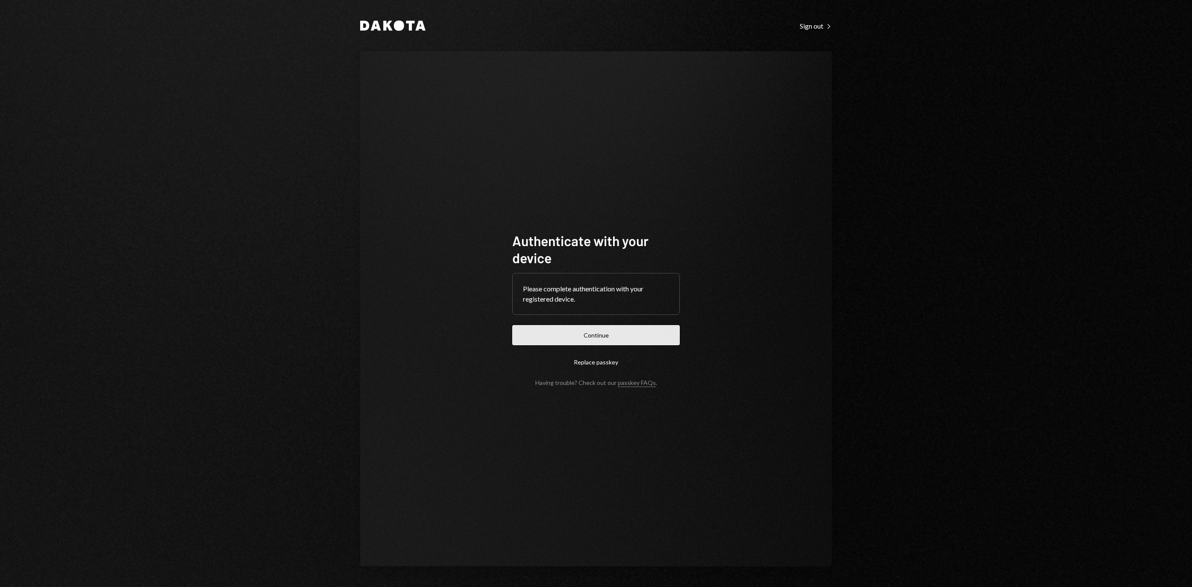
click at [645, 327] on button "Continue" at bounding box center [596, 335] width 168 height 20
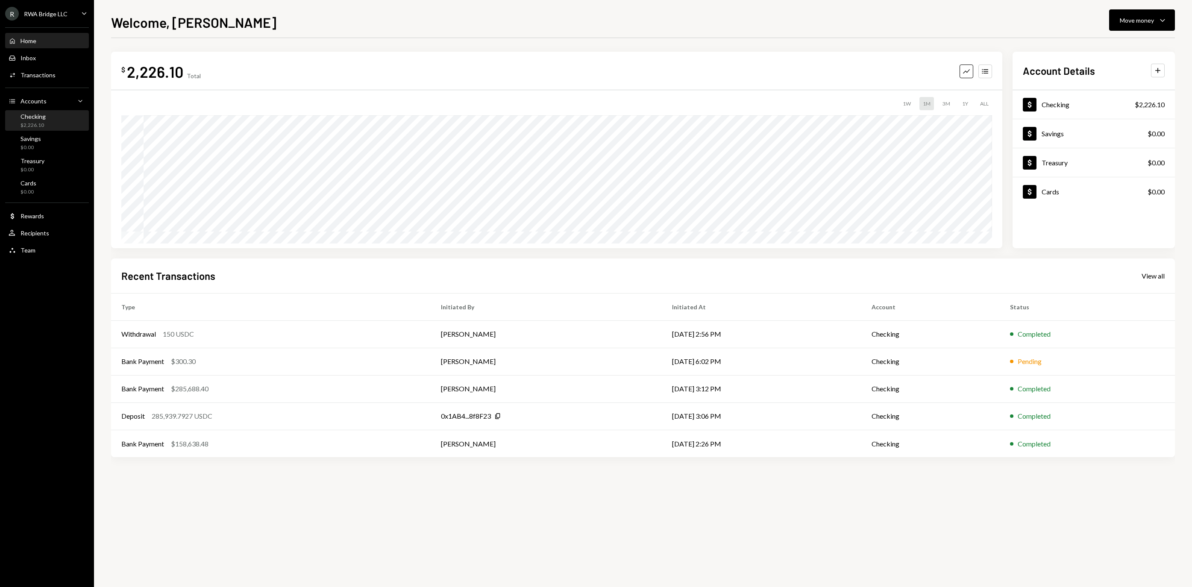
click at [46, 126] on div "$2,226.10" at bounding box center [33, 125] width 25 height 7
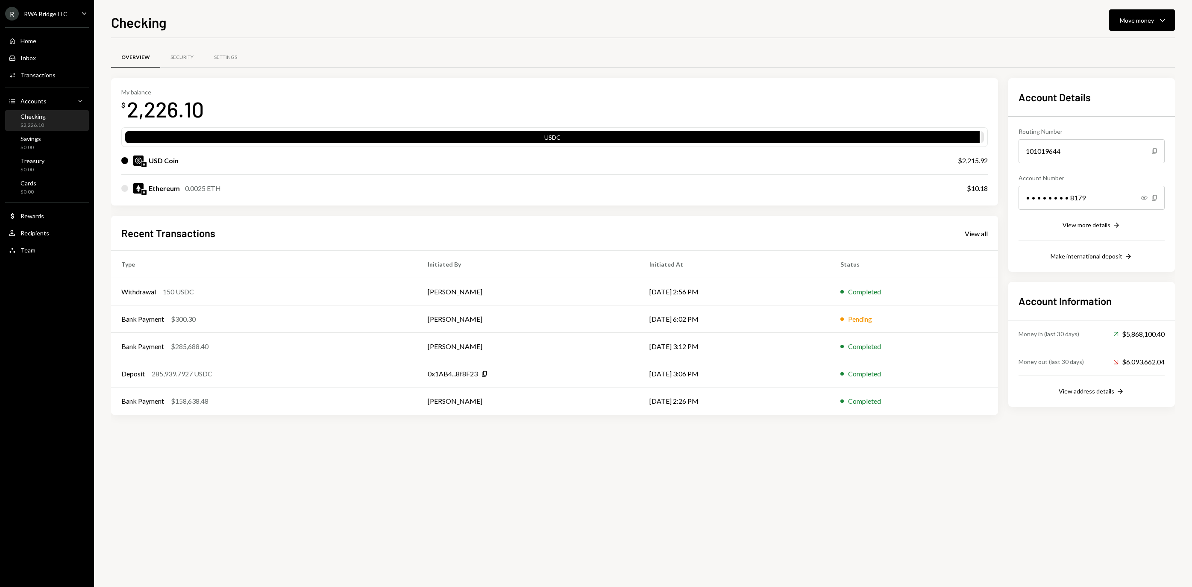
click at [60, 10] on div "RWA Bridge LLC" at bounding box center [46, 13] width 44 height 7
click at [47, 259] on div "Home Home Inbox Inbox Activities Transactions Accounts Accounts Caret Down Chec…" at bounding box center [47, 140] width 94 height 237
click at [44, 254] on div "Team Team" at bounding box center [47, 251] width 77 height 8
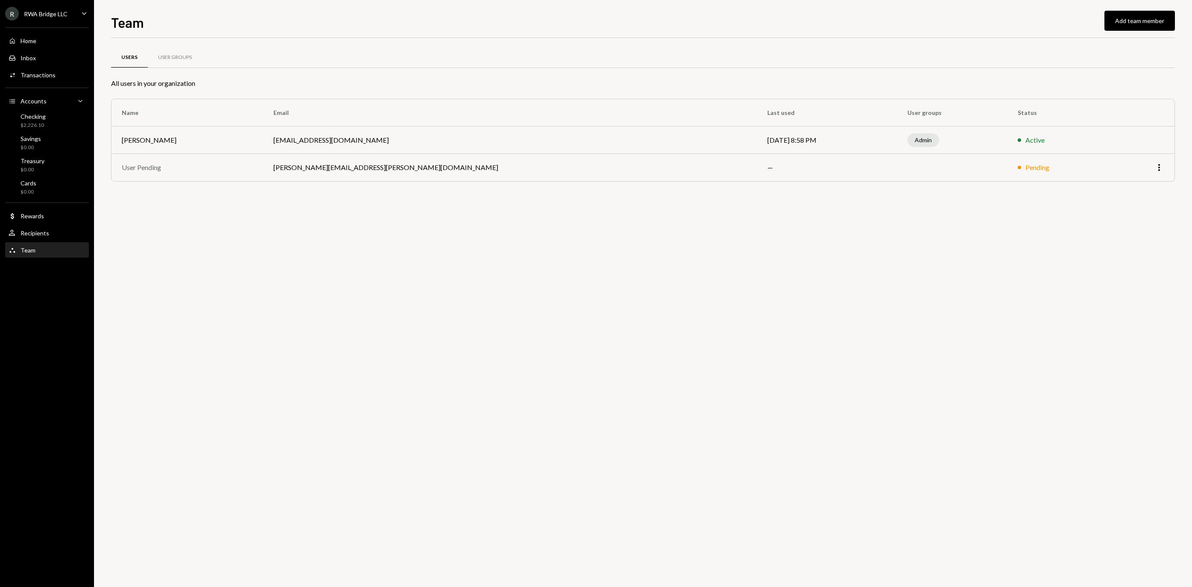
click at [897, 157] on td at bounding box center [952, 167] width 110 height 27
click at [1156, 172] on icon "More" at bounding box center [1159, 167] width 10 height 10
click at [897, 156] on td at bounding box center [952, 167] width 110 height 27
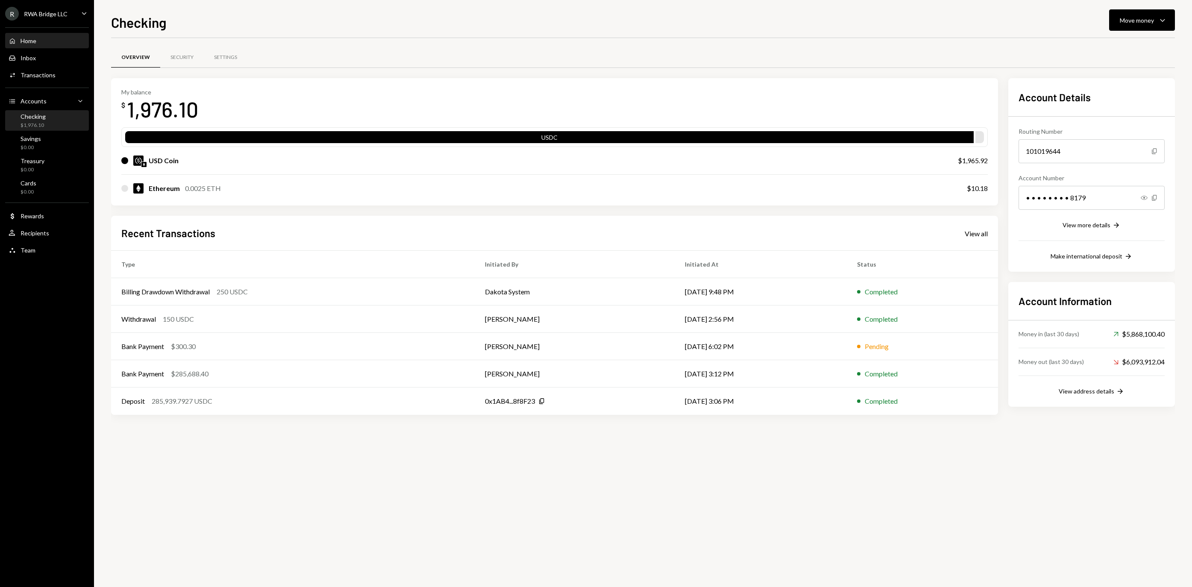
click at [55, 44] on div "Home Home" at bounding box center [47, 41] width 77 height 8
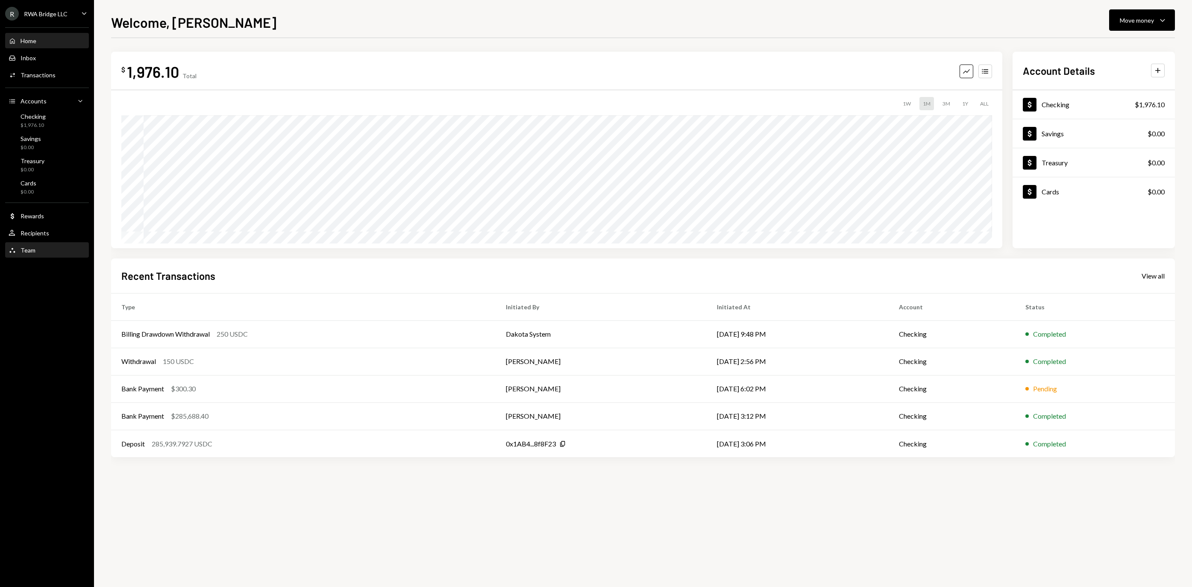
click at [39, 250] on div "Team Team" at bounding box center [47, 250] width 77 height 15
